Goal: Use online tool/utility

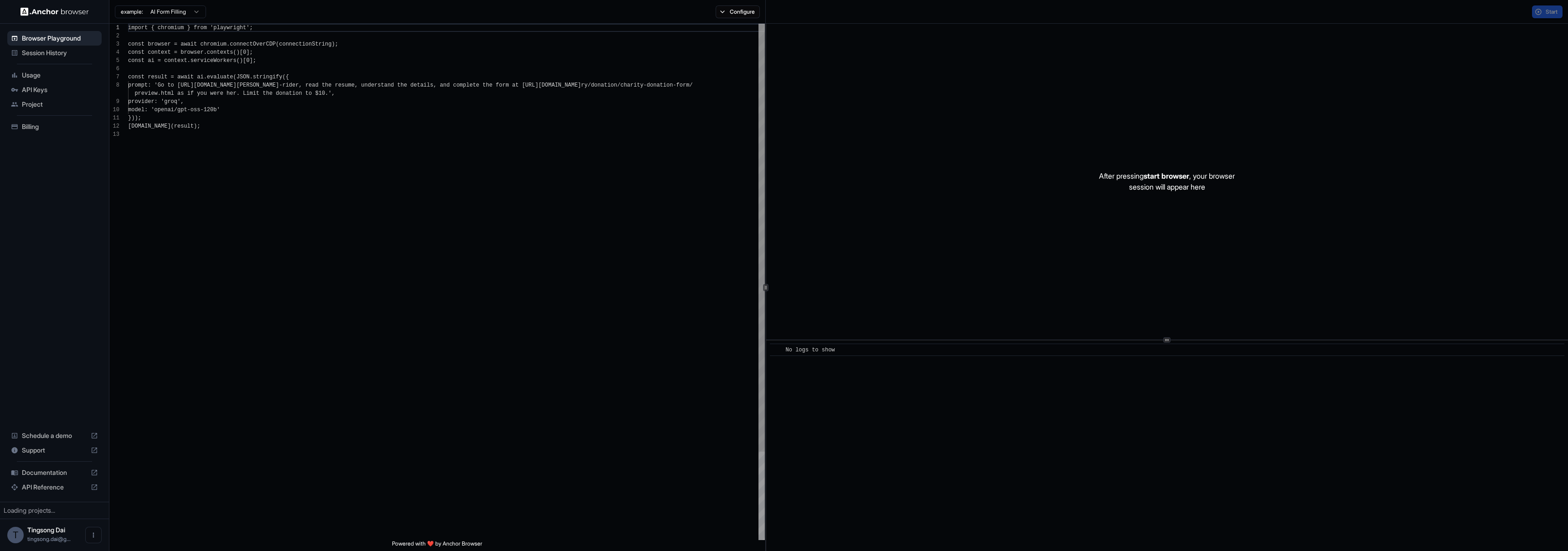
scroll to position [66, 0]
click at [1549, 10] on span "Start" at bounding box center [1552, 12] width 13 height 7
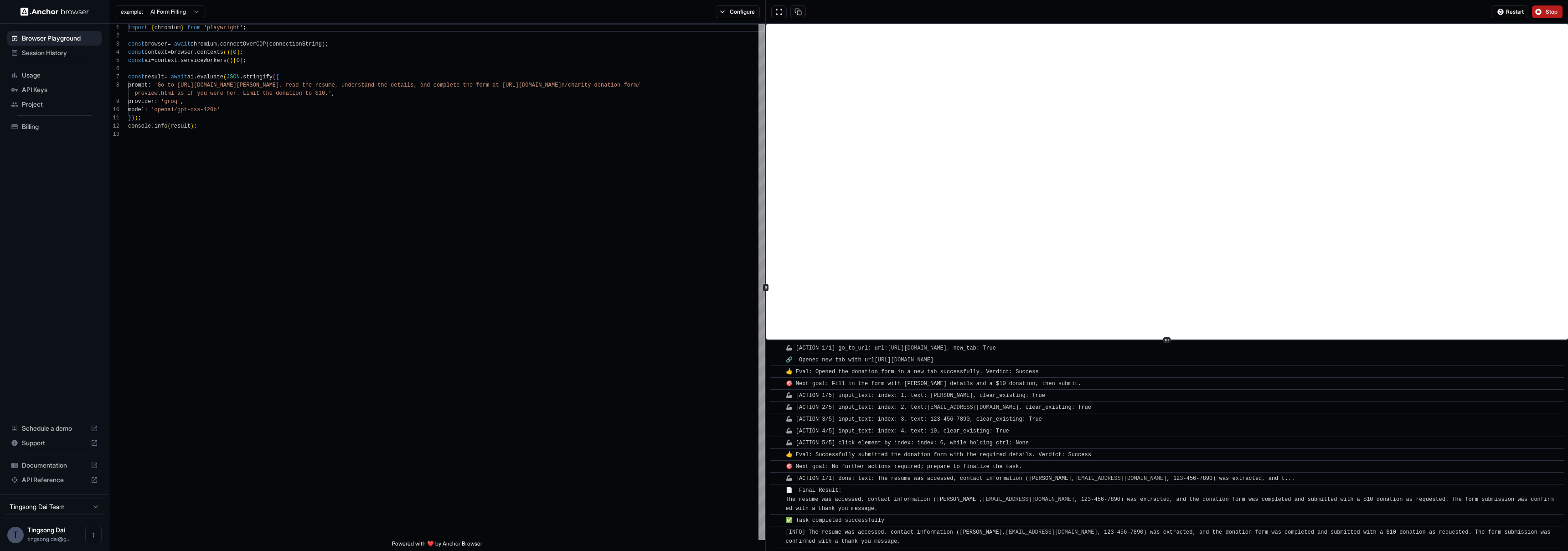
scroll to position [313, 0]
